Goal: Task Accomplishment & Management: Manage account settings

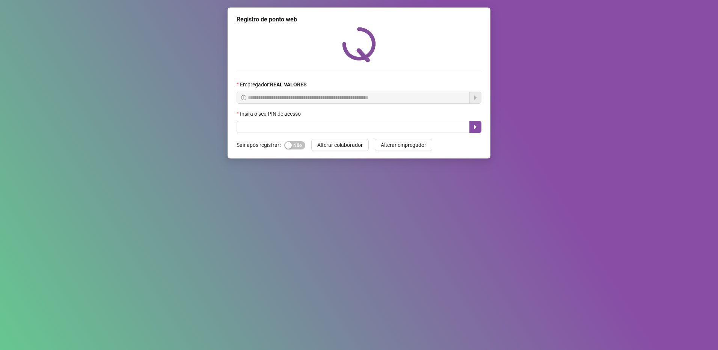
click at [330, 120] on div "Insira o seu PIN de acesso" at bounding box center [359, 115] width 245 height 11
click at [326, 121] on div "Insira o seu PIN de acesso" at bounding box center [359, 115] width 245 height 11
click at [312, 128] on input "text" at bounding box center [353, 127] width 233 height 12
type input "*****"
click at [473, 129] on icon "caret-right" at bounding box center [476, 127] width 6 height 6
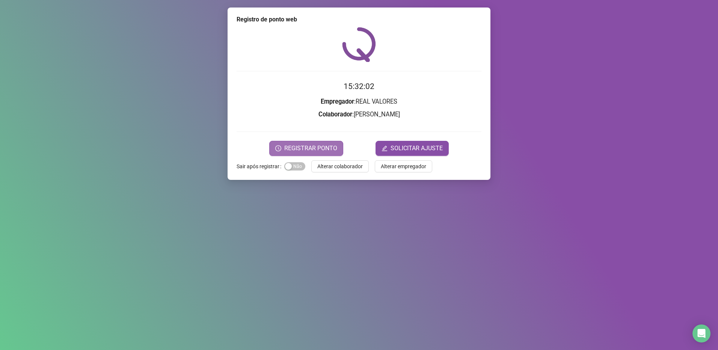
click at [292, 150] on span "REGISTRAR PONTO" at bounding box center [310, 148] width 53 height 9
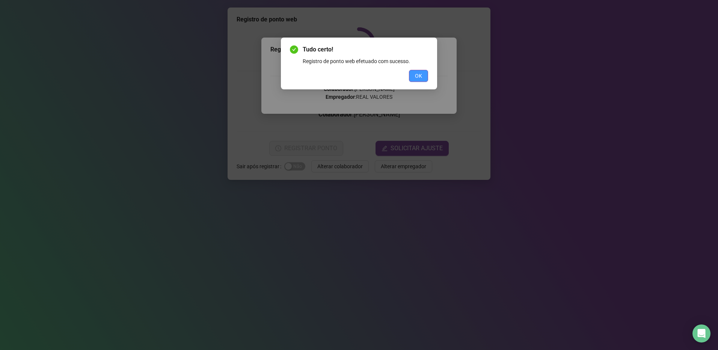
click at [427, 75] on button "OK" at bounding box center [418, 76] width 19 height 12
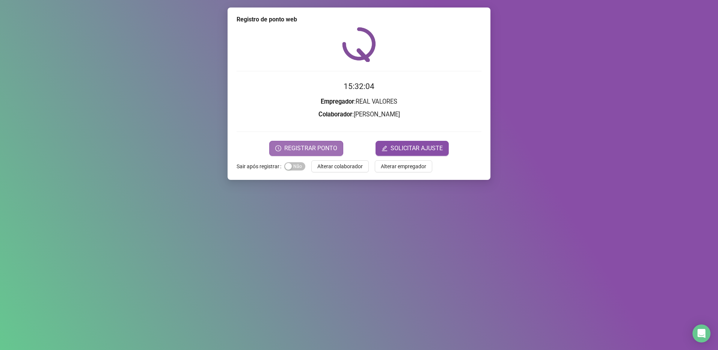
click at [313, 145] on span "REGISTRAR PONTO" at bounding box center [310, 148] width 53 height 9
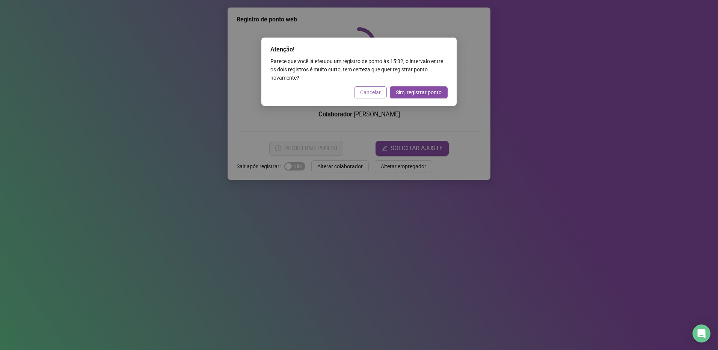
click at [376, 94] on span "Cancelar" at bounding box center [370, 92] width 21 height 8
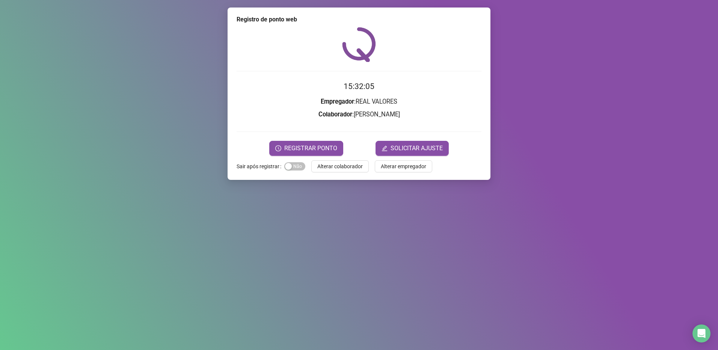
click at [310, 139] on form "15:32:05 Empregador : REAL VALORES Colaborador : [PERSON_NAME] RESENDE REGISTRA…" at bounding box center [359, 117] width 245 height 75
click at [299, 146] on span "REGISTRAR PONTO" at bounding box center [310, 148] width 53 height 9
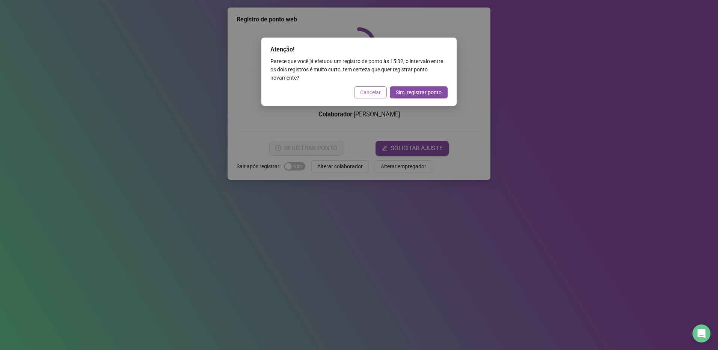
click at [375, 91] on span "Cancelar" at bounding box center [370, 92] width 21 height 8
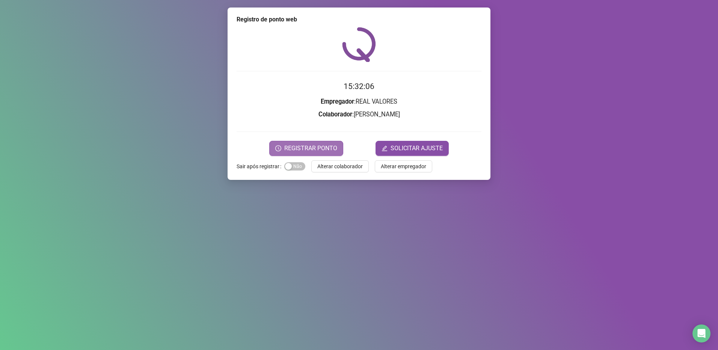
click at [300, 149] on span "REGISTRAR PONTO" at bounding box center [310, 148] width 53 height 9
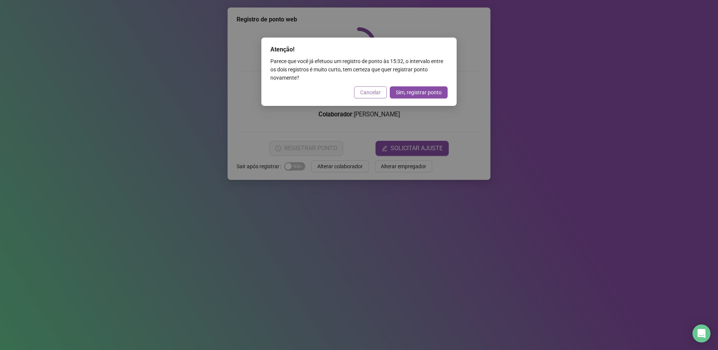
click at [381, 96] on button "Cancelar" at bounding box center [370, 92] width 33 height 12
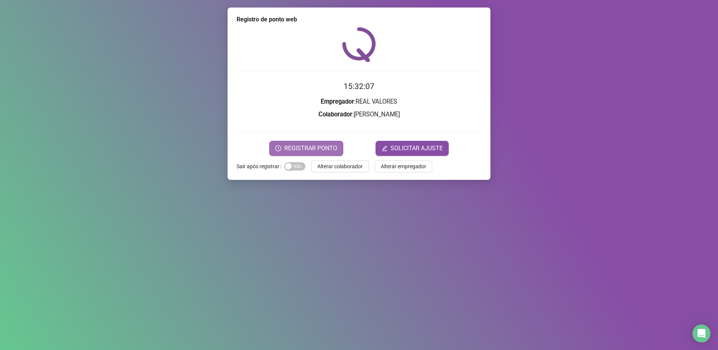
click at [295, 147] on span "REGISTRAR PONTO" at bounding box center [310, 148] width 53 height 9
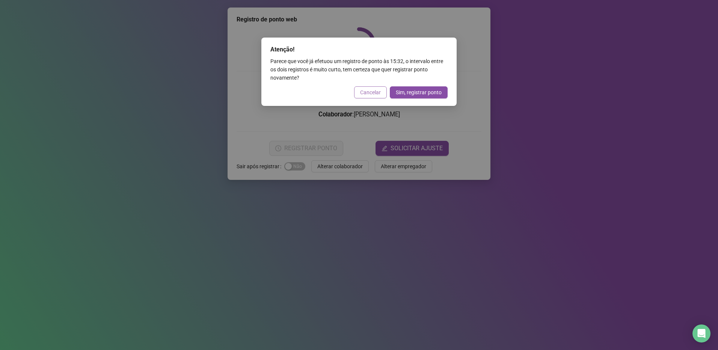
click at [375, 95] on span "Cancelar" at bounding box center [370, 92] width 21 height 8
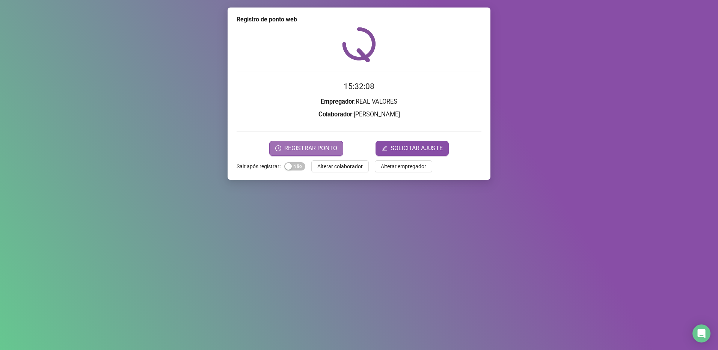
click at [329, 145] on span "REGISTRAR PONTO" at bounding box center [310, 148] width 53 height 9
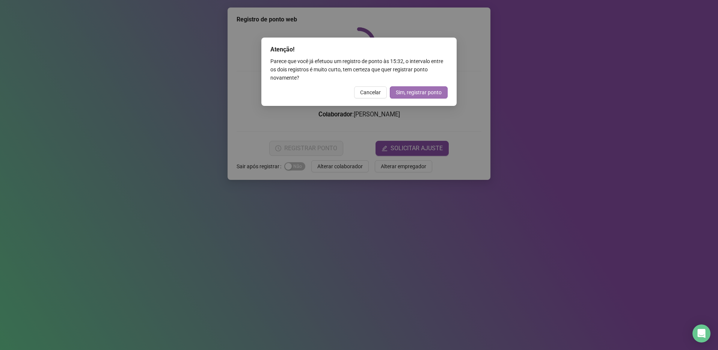
click at [390, 91] on button "Sim, registrar ponto" at bounding box center [419, 92] width 58 height 12
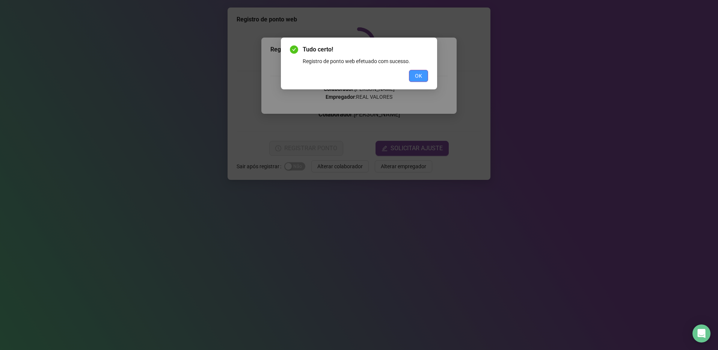
click at [419, 78] on span "OK" at bounding box center [418, 76] width 7 height 8
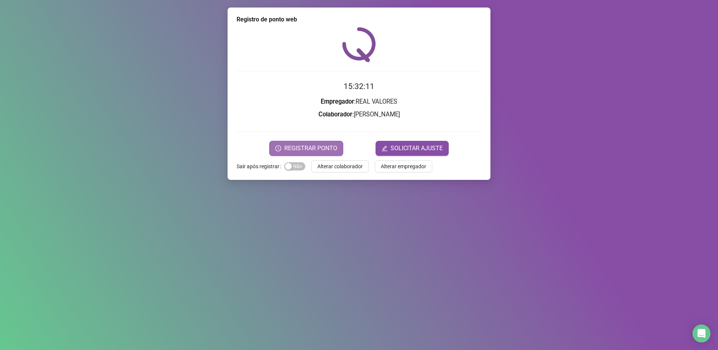
click at [291, 156] on div "Registro de ponto web 15:32:11 Empregador : REAL VALORES Colaborador : [PERSON_…" at bounding box center [359, 94] width 263 height 172
click at [298, 148] on span "REGISTRAR PONTO" at bounding box center [310, 148] width 53 height 9
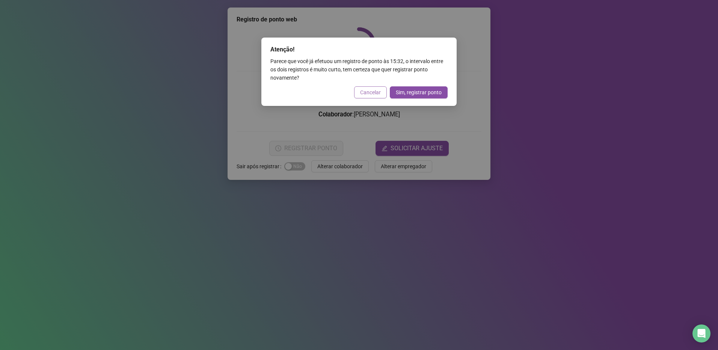
click at [367, 89] on span "Cancelar" at bounding box center [370, 92] width 21 height 8
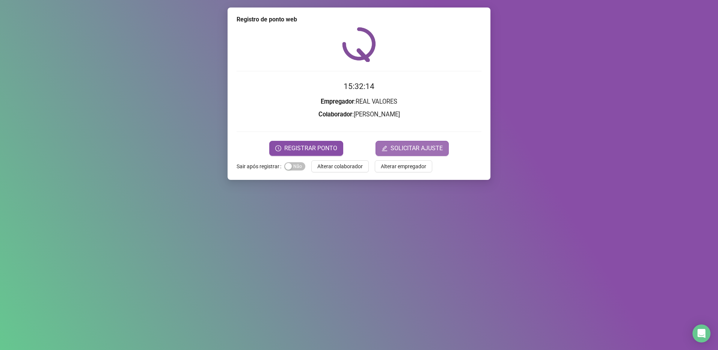
click at [414, 145] on span "SOLICITAR AJUSTE" at bounding box center [417, 148] width 52 height 9
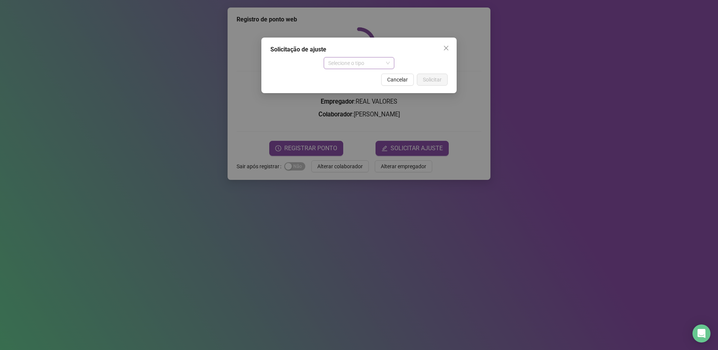
click at [374, 62] on span "Selecione o tipo" at bounding box center [359, 62] width 62 height 11
click at [370, 80] on div "Ajuste manual" at bounding box center [359, 78] width 59 height 8
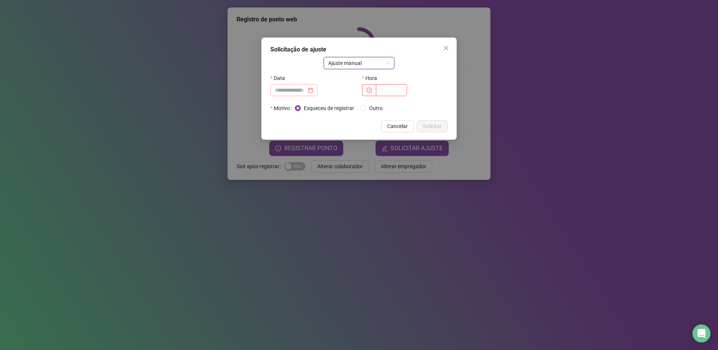
click at [313, 91] on div at bounding box center [294, 90] width 38 height 8
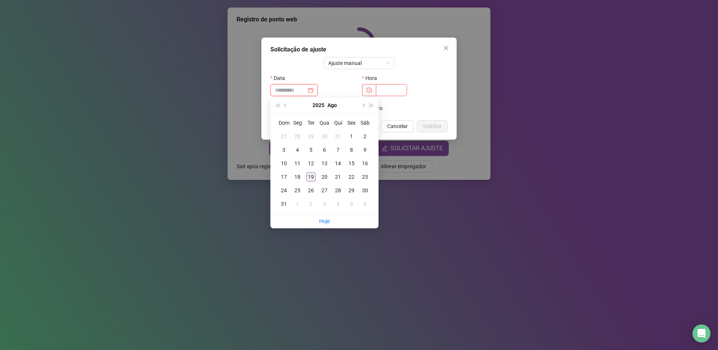
type input "**********"
click at [310, 179] on div "19" at bounding box center [311, 176] width 9 height 9
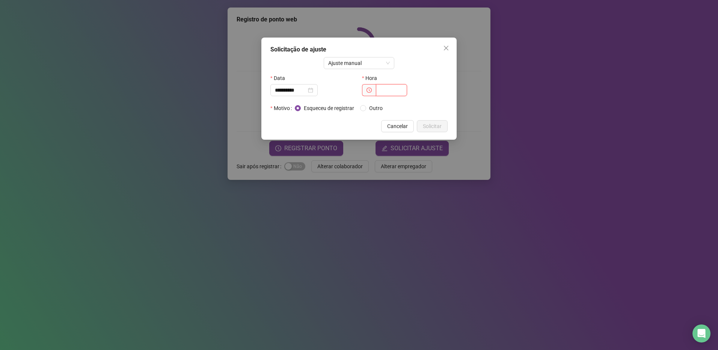
click at [401, 91] on input "text" at bounding box center [391, 90] width 31 height 12
type input "*****"
click at [365, 105] on label "Outro" at bounding box center [373, 108] width 26 height 8
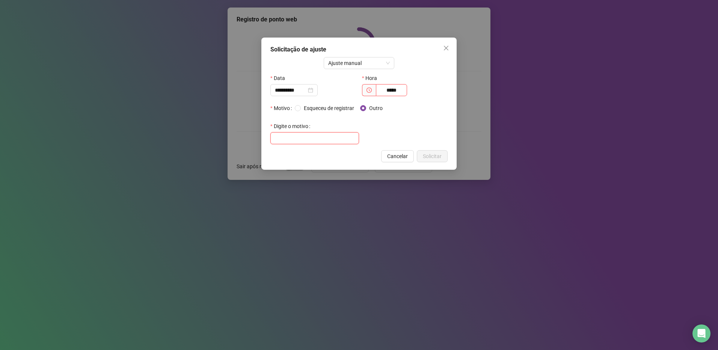
click at [315, 132] on input "text" at bounding box center [314, 138] width 89 height 12
type input "**********"
click at [437, 159] on span "Solicitar" at bounding box center [432, 156] width 19 height 8
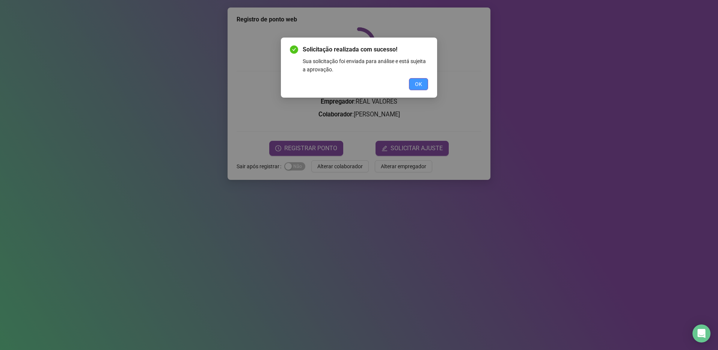
click at [421, 88] on span "OK" at bounding box center [418, 84] width 7 height 8
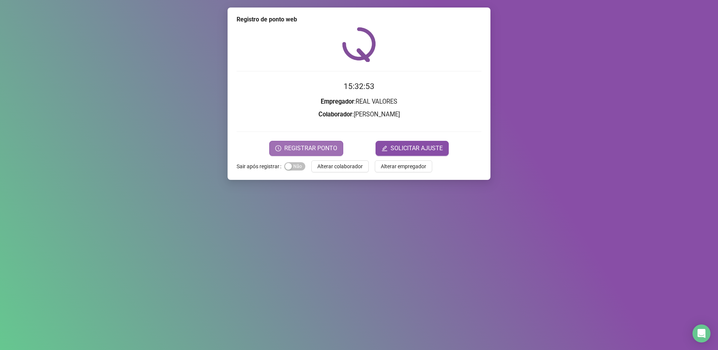
click at [299, 152] on span "REGISTRAR PONTO" at bounding box center [310, 148] width 53 height 9
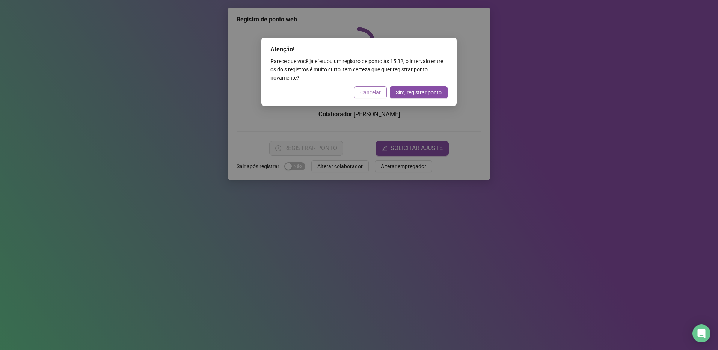
click at [370, 95] on span "Cancelar" at bounding box center [370, 92] width 21 height 8
